Goal: Information Seeking & Learning: Learn about a topic

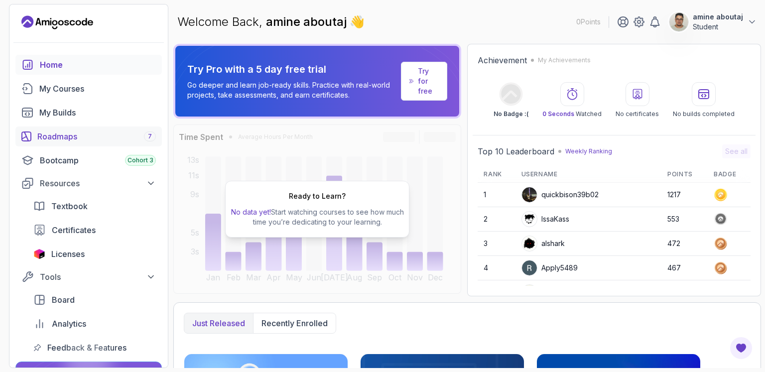
click at [108, 142] on link "Roadmaps 7" at bounding box center [88, 136] width 146 height 20
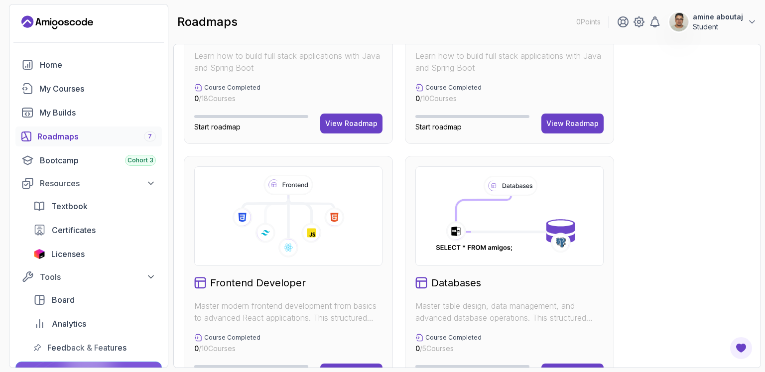
scroll to position [498, 0]
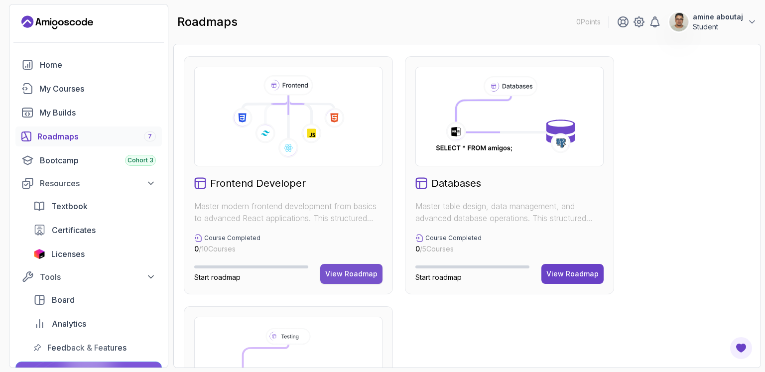
click at [339, 272] on div "View Roadmap" at bounding box center [351, 274] width 52 height 10
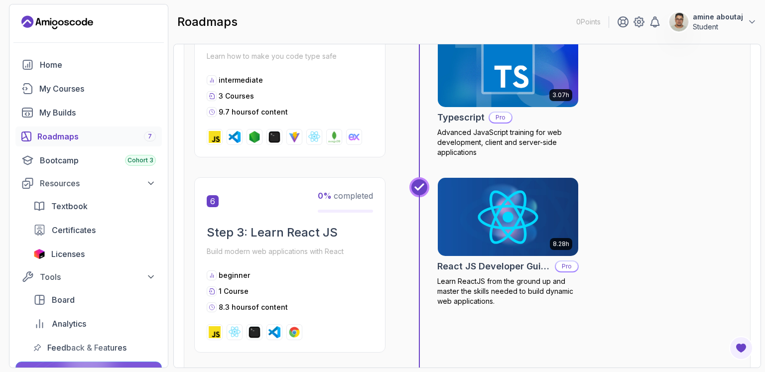
scroll to position [1412, 0]
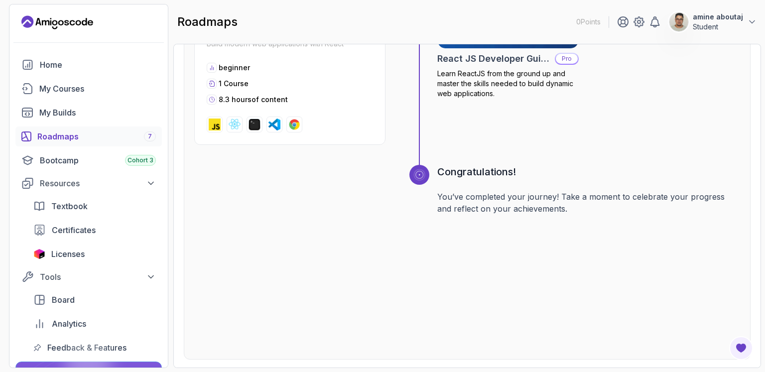
drag, startPoint x: 424, startPoint y: 216, endPoint x: 407, endPoint y: 206, distance: 20.3
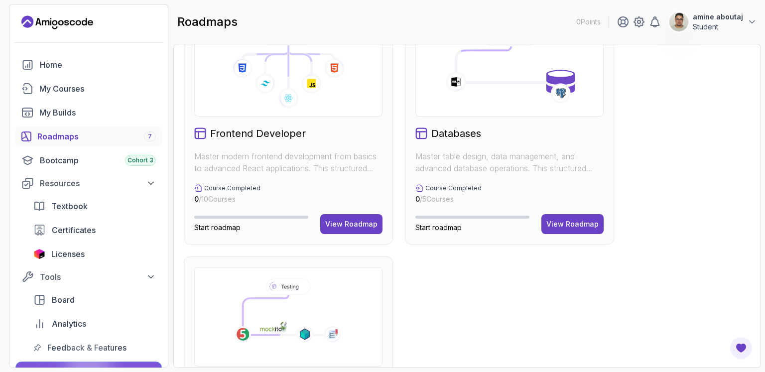
scroll to position [683, 0]
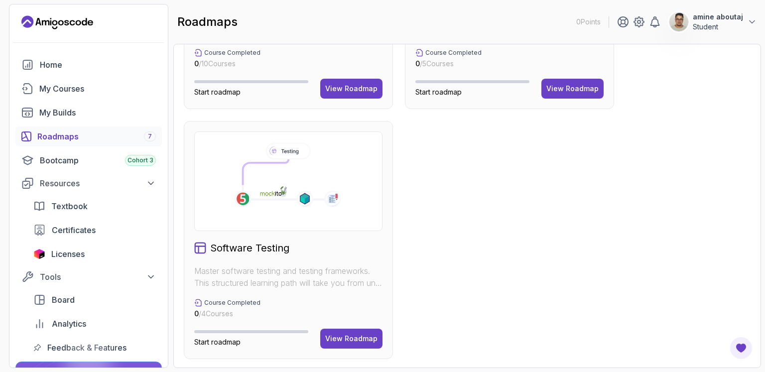
click at [255, 250] on h2 "Software Testing" at bounding box center [249, 248] width 79 height 14
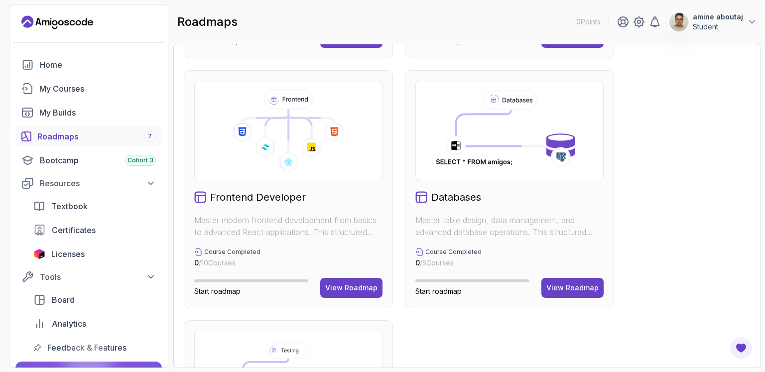
scroll to position [434, 0]
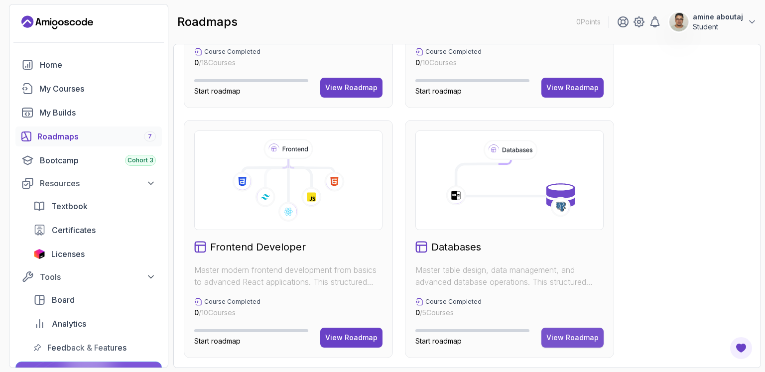
click at [552, 333] on div "View Roadmap" at bounding box center [572, 338] width 52 height 10
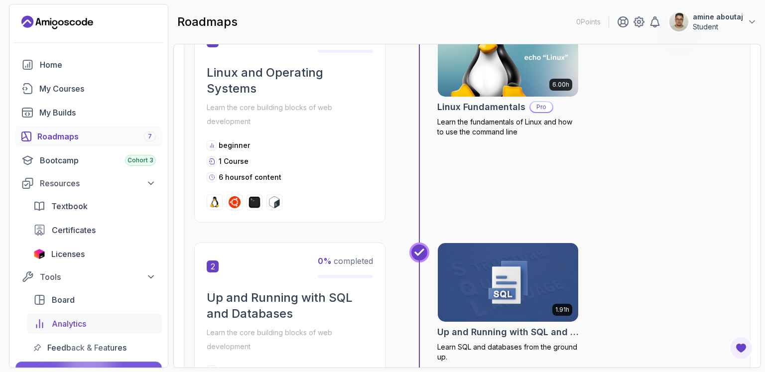
click at [72, 330] on link "Analytics" at bounding box center [94, 324] width 134 height 20
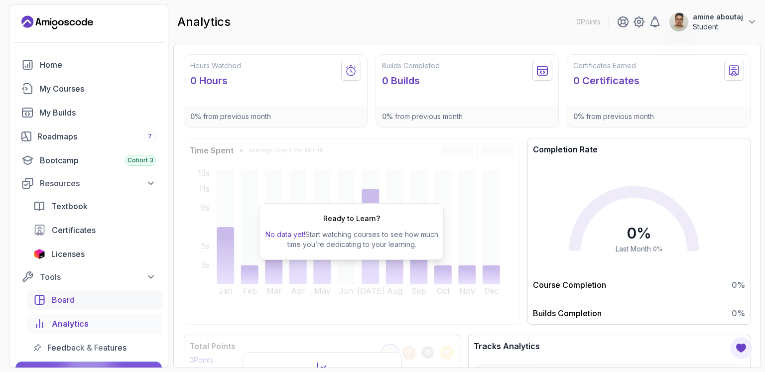
click at [37, 307] on link "Board" at bounding box center [94, 300] width 134 height 20
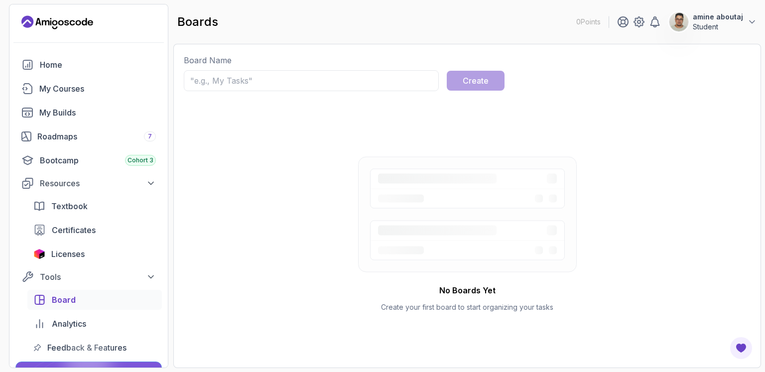
click at [36, 308] on link "Board" at bounding box center [94, 300] width 134 height 20
click at [44, 308] on link "Board" at bounding box center [94, 300] width 134 height 20
click at [40, 308] on link "Board" at bounding box center [94, 300] width 134 height 20
click at [40, 306] on link "Board" at bounding box center [94, 300] width 134 height 20
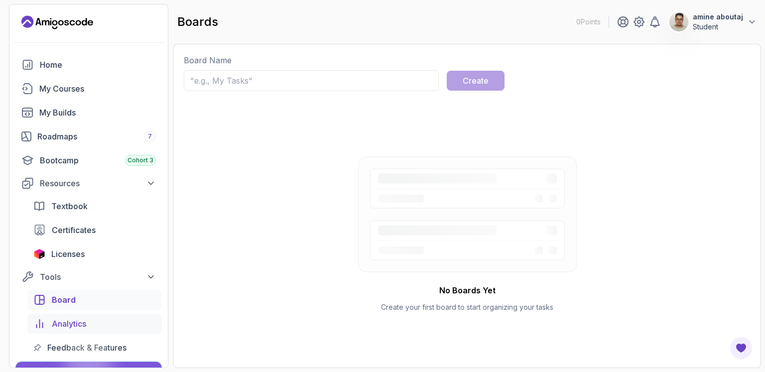
click at [39, 331] on link "Analytics" at bounding box center [94, 324] width 134 height 20
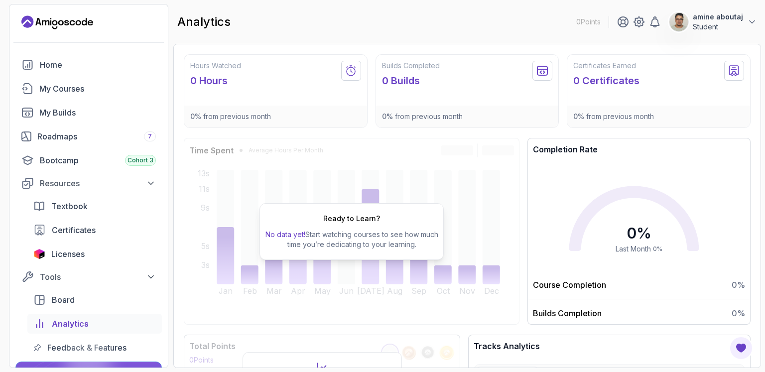
click at [20, 322] on div "Tools Board Analytics Feedback & Features" at bounding box center [88, 313] width 146 height 90
click at [69, 350] on div at bounding box center [88, 362] width 48 height 48
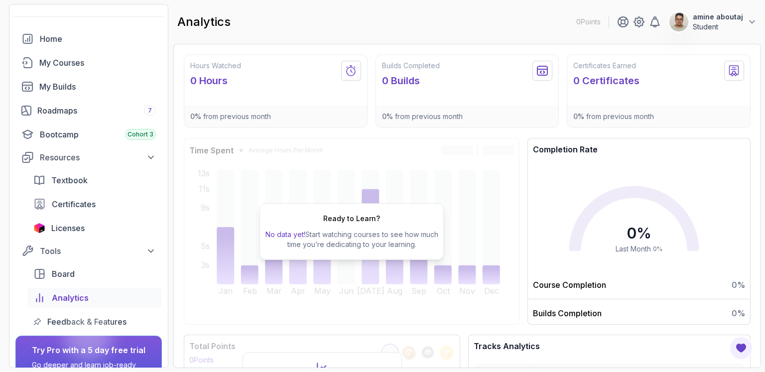
click at [229, 244] on div "Ready to Learn? No data yet! Start watching courses to see how much time you’re…" at bounding box center [352, 231] width 336 height 187
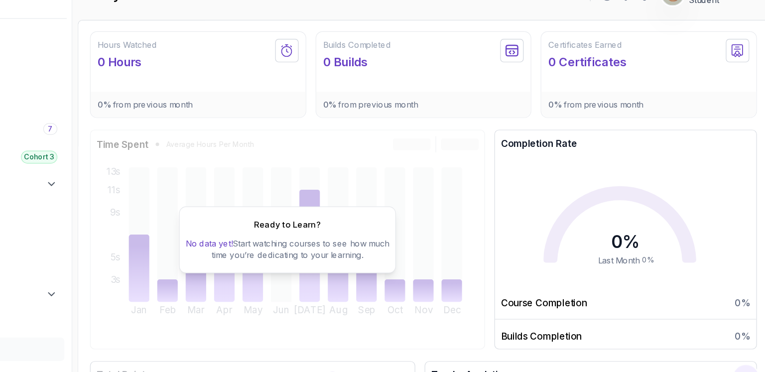
click at [308, 270] on div "Ready to Learn? No data yet! Start watching courses to see how much time you’re…" at bounding box center [352, 230] width 336 height 187
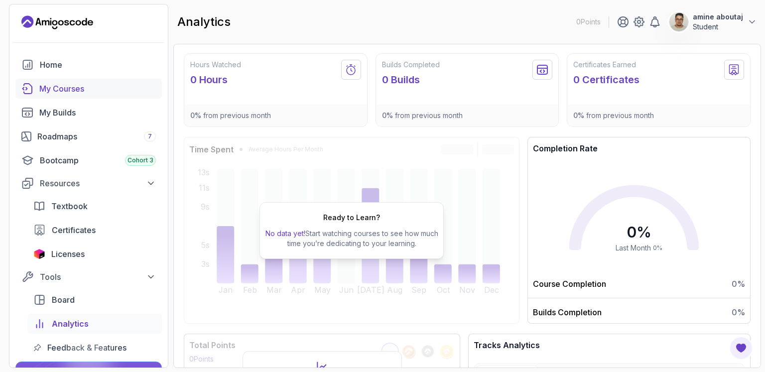
click at [65, 87] on div "My Courses" at bounding box center [97, 89] width 116 height 12
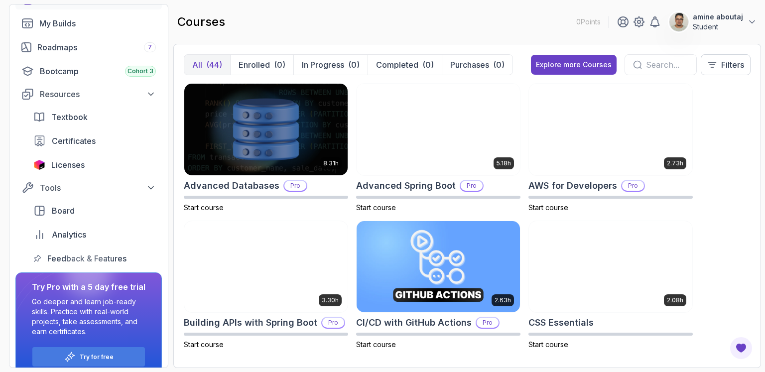
scroll to position [103, 0]
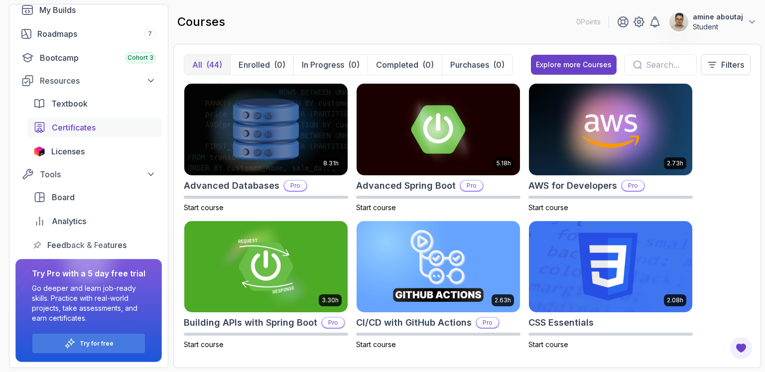
click at [78, 129] on span "Certificates" at bounding box center [74, 127] width 44 height 12
click at [76, 130] on span "Certificates" at bounding box center [74, 127] width 44 height 12
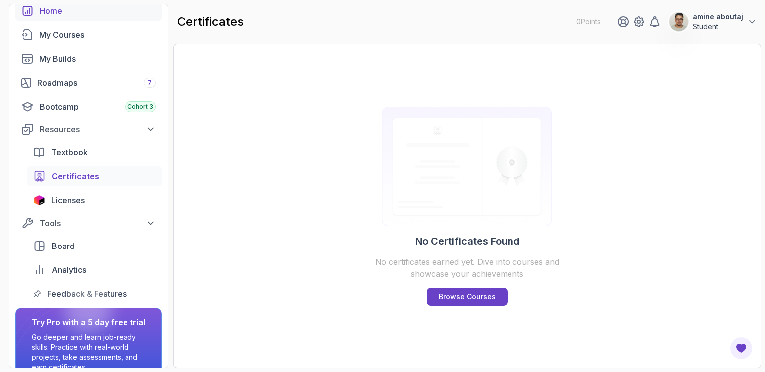
scroll to position [3, 0]
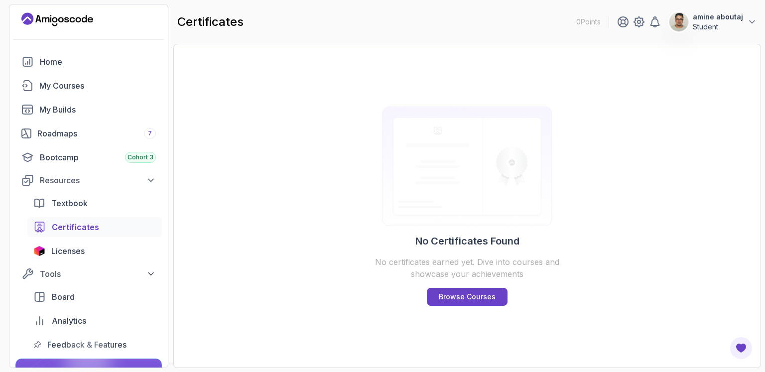
click at [94, 228] on span "Certificates" at bounding box center [75, 227] width 47 height 12
click at [82, 90] on div "My Courses" at bounding box center [97, 86] width 116 height 12
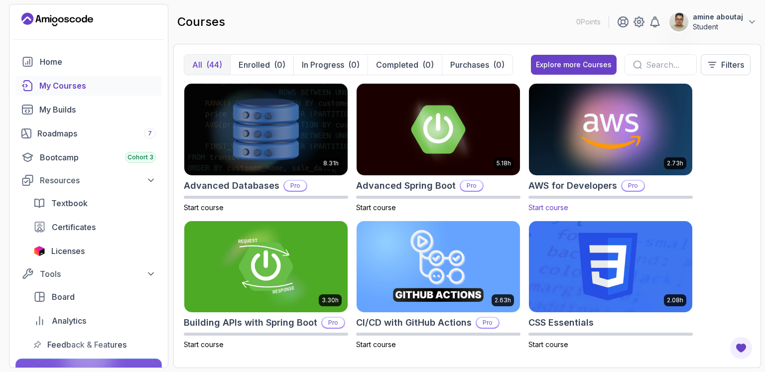
click at [593, 182] on h2 "AWS for Developers" at bounding box center [572, 186] width 89 height 14
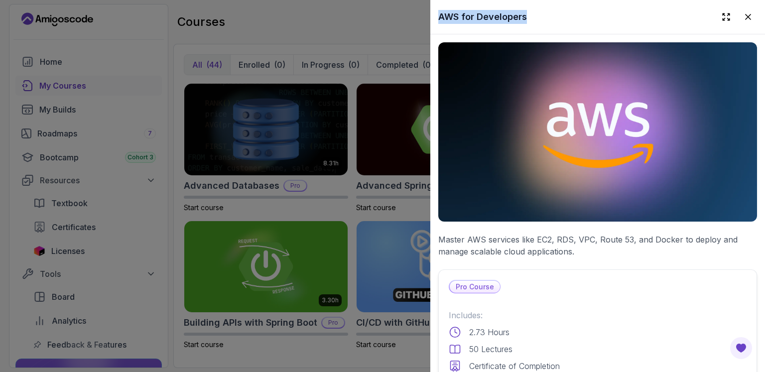
drag, startPoint x: 541, startPoint y: 17, endPoint x: 432, endPoint y: 6, distance: 109.0
click at [432, 6] on div "AWS for Developers" at bounding box center [597, 17] width 335 height 34
copy h2 "AWS for Developers"
